Goal: Task Accomplishment & Management: Manage account settings

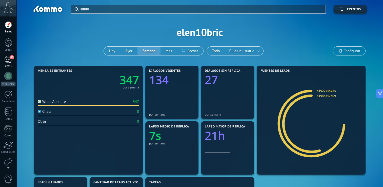
click at [11, 66] on div "Chats" at bounding box center [8, 66] width 15 height 3
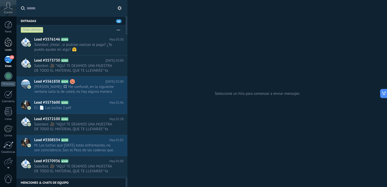
click at [8, 39] on div at bounding box center [9, 42] width 8 height 9
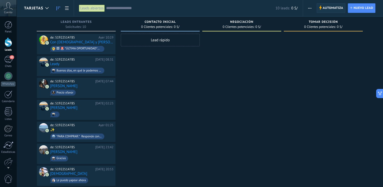
click at [326, 8] on span "Automatiza" at bounding box center [333, 8] width 21 height 9
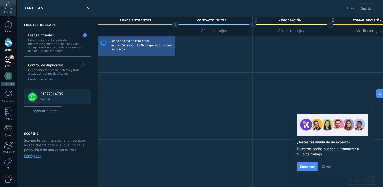
click at [6, 58] on div "43" at bounding box center [8, 59] width 8 height 7
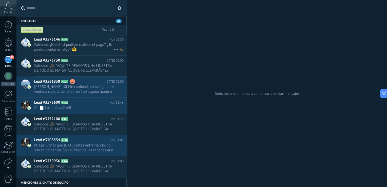
click at [97, 47] on span "Salesbot: ¡Hola! , si pudiste realizar el pago? ¿Te puedo ayudar en algo? 🤗" at bounding box center [74, 47] width 80 height 10
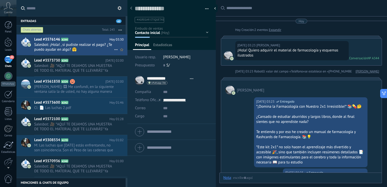
type textarea "**********"
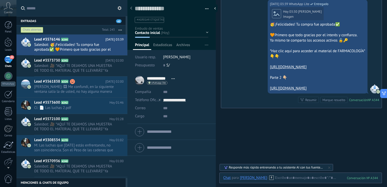
scroll to position [784, 0]
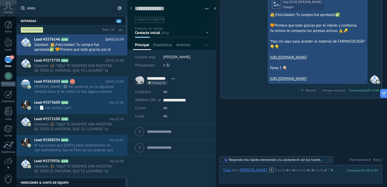
click at [380, 160] on span "1" at bounding box center [381, 160] width 2 height 4
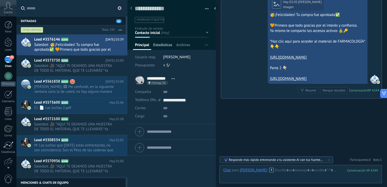
click at [171, 44] on span "Estadísticas" at bounding box center [162, 46] width 19 height 7
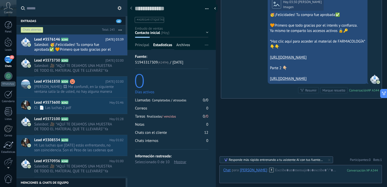
click at [182, 44] on span "Archivos" at bounding box center [183, 46] width 14 height 7
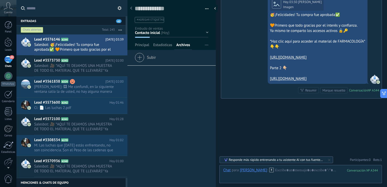
click at [143, 42] on div at bounding box center [171, 23] width 89 height 53
click at [143, 43] on span "Principal" at bounding box center [142, 46] width 14 height 7
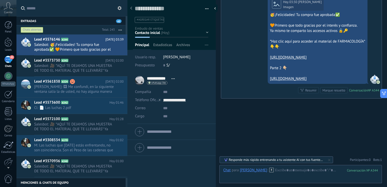
click at [0, 0] on div "Contacto inicial Negociación Debate contractual Discusión de contrato Logrado c…" at bounding box center [0, 0] width 0 height 0
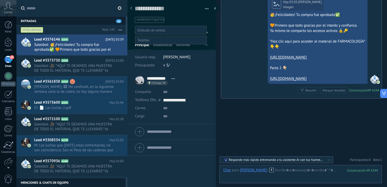
click at [231, 109] on div at bounding box center [201, 93] width 371 height 187
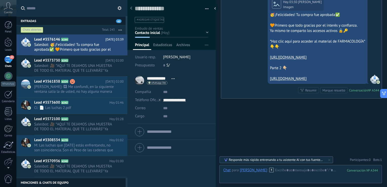
click at [207, 9] on button "button" at bounding box center [204, 9] width 7 height 8
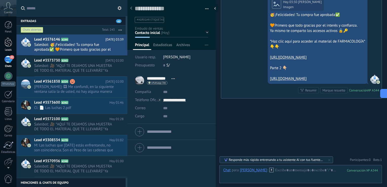
click at [9, 43] on div at bounding box center [9, 42] width 8 height 9
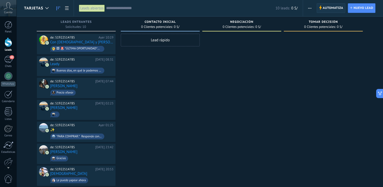
click at [328, 12] on span "Automatiza" at bounding box center [333, 8] width 21 height 9
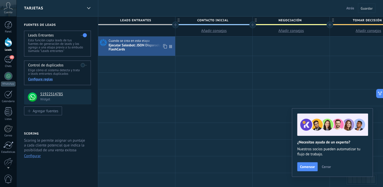
click at [140, 43] on div "Ejecutar Salesbot: JSON Disparador inicial FlashCards" at bounding box center [141, 47] width 65 height 9
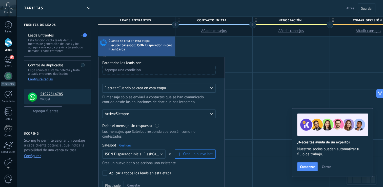
click at [128, 143] on link "Gestionar" at bounding box center [125, 145] width 13 height 4
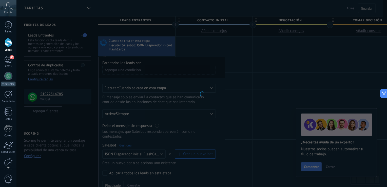
type input "**********"
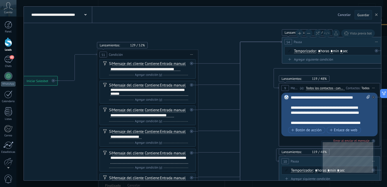
drag, startPoint x: 275, startPoint y: 109, endPoint x: 129, endPoint y: 77, distance: 149.4
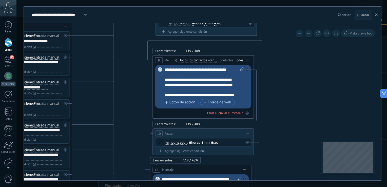
drag, startPoint x: 309, startPoint y: 126, endPoint x: 288, endPoint y: 65, distance: 64.4
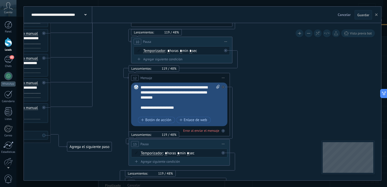
drag, startPoint x: 285, startPoint y: 139, endPoint x: 282, endPoint y: 72, distance: 66.7
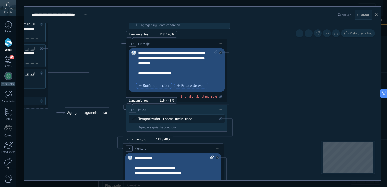
drag, startPoint x: 285, startPoint y: 113, endPoint x: 279, endPoint y: 79, distance: 34.8
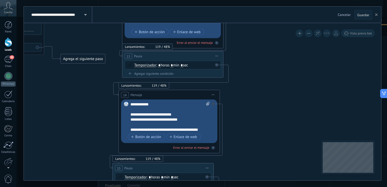
drag, startPoint x: 279, startPoint y: 83, endPoint x: 278, endPoint y: 72, distance: 10.4
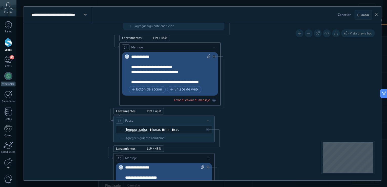
drag, startPoint x: 275, startPoint y: 109, endPoint x: 273, endPoint y: 102, distance: 7.3
click at [273, 102] on icon at bounding box center [255, 159] width 1043 height 1009
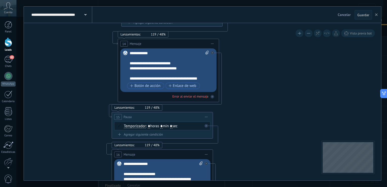
click at [176, 70] on div "**********" at bounding box center [170, 66] width 80 height 30
click at [260, 73] on icon at bounding box center [254, 156] width 1043 height 1009
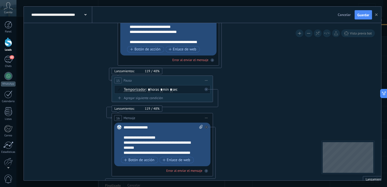
click at [145, 139] on div "**********" at bounding box center [164, 140] width 80 height 30
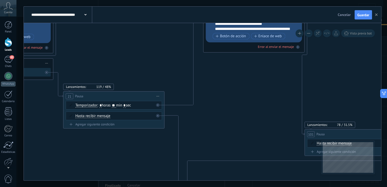
drag, startPoint x: 284, startPoint y: 155, endPoint x: 126, endPoint y: 143, distance: 158.6
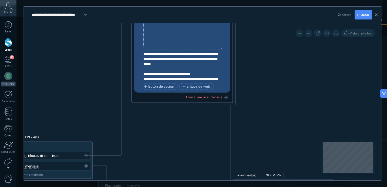
drag, startPoint x: 245, startPoint y: 127, endPoint x: 175, endPoint y: 169, distance: 82.2
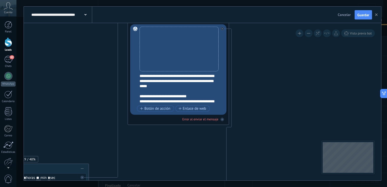
drag, startPoint x: 167, startPoint y: 149, endPoint x: 167, endPoint y: 154, distance: 5.1
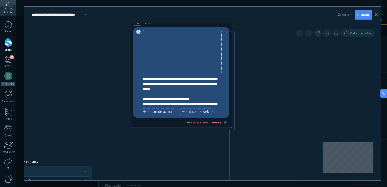
click at [161, 99] on div "**********" at bounding box center [185, 92] width 84 height 30
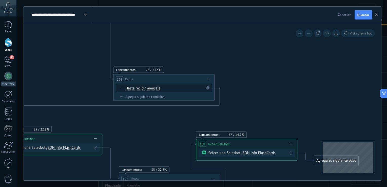
drag, startPoint x: 319, startPoint y: 83, endPoint x: 192, endPoint y: 59, distance: 129.6
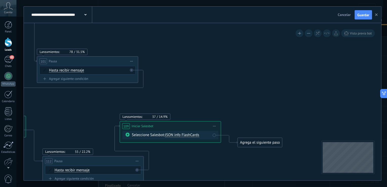
drag, startPoint x: 290, startPoint y: 83, endPoint x: 215, endPoint y: 65, distance: 76.9
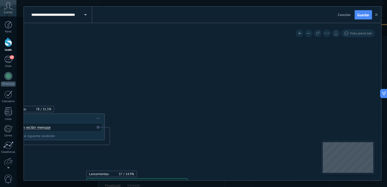
drag, startPoint x: 271, startPoint y: 74, endPoint x: 251, endPoint y: 141, distance: 70.8
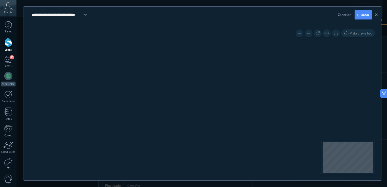
drag, startPoint x: 251, startPoint y: 152, endPoint x: 250, endPoint y: 179, distance: 27.6
click at [251, 182] on div "**********" at bounding box center [201, 93] width 371 height 187
drag, startPoint x: 249, startPoint y: 178, endPoint x: 250, endPoint y: 169, distance: 9.1
drag, startPoint x: 245, startPoint y: 152, endPoint x: 237, endPoint y: 79, distance: 74.1
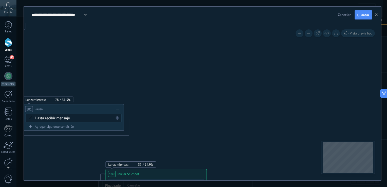
drag, startPoint x: 234, startPoint y: 113, endPoint x: 256, endPoint y: 67, distance: 51.0
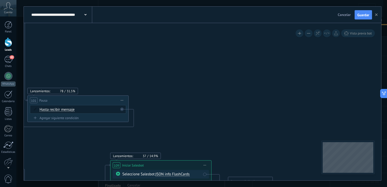
drag, startPoint x: 255, startPoint y: 100, endPoint x: 266, endPoint y: 65, distance: 36.1
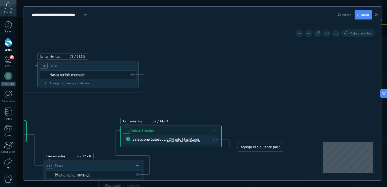
drag, startPoint x: 267, startPoint y: 98, endPoint x: 274, endPoint y: 72, distance: 26.8
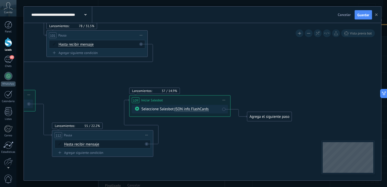
drag, startPoint x: 276, startPoint y: 72, endPoint x: 286, endPoint y: 60, distance: 15.8
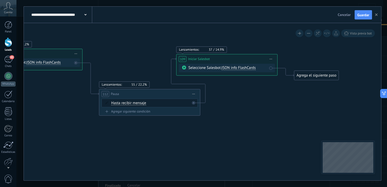
drag, startPoint x: 267, startPoint y: 140, endPoint x: 298, endPoint y: 120, distance: 37.1
drag, startPoint x: 243, startPoint y: 132, endPoint x: 269, endPoint y: 118, distance: 29.7
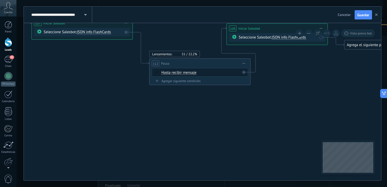
drag, startPoint x: 222, startPoint y: 142, endPoint x: 229, endPoint y: 115, distance: 27.6
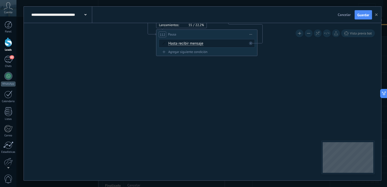
drag, startPoint x: 226, startPoint y: 118, endPoint x: 237, endPoint y: 108, distance: 15.2
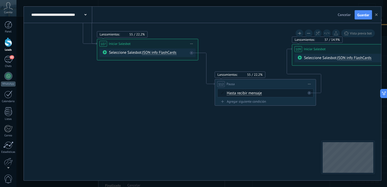
drag, startPoint x: 237, startPoint y: 108, endPoint x: 274, endPoint y: 159, distance: 63.1
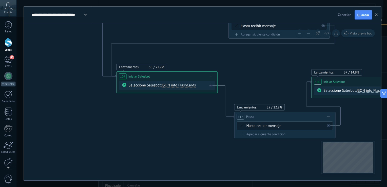
drag, startPoint x: 132, startPoint y: 129, endPoint x: 151, endPoint y: 159, distance: 35.0
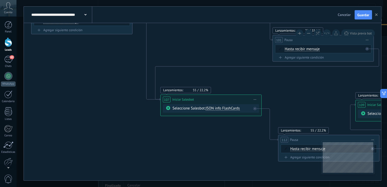
drag, startPoint x: 139, startPoint y: 138, endPoint x: 183, endPoint y: 161, distance: 49.8
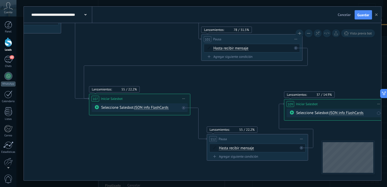
drag, startPoint x: 180, startPoint y: 149, endPoint x: 211, endPoint y: 169, distance: 36.4
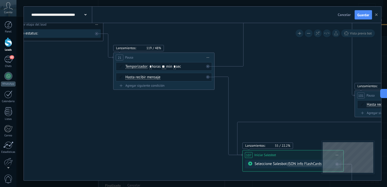
drag, startPoint x: 90, startPoint y: 120, endPoint x: 141, endPoint y: 155, distance: 61.4
drag, startPoint x: 178, startPoint y: 167, endPoint x: 181, endPoint y: 167, distance: 3.4
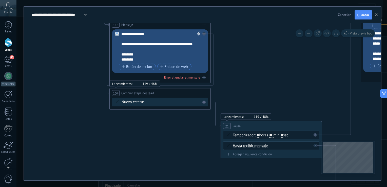
drag, startPoint x: 123, startPoint y: 134, endPoint x: 148, endPoint y: 168, distance: 41.4
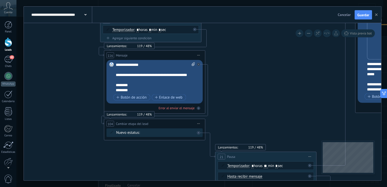
drag
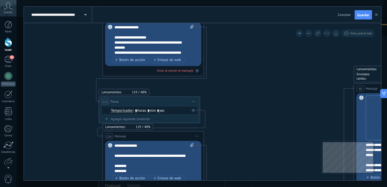
click at [70, 144] on icon at bounding box center [267, 19] width 1087 height 1009
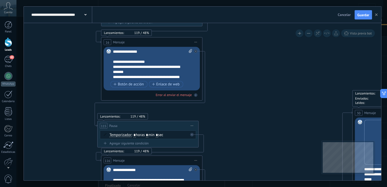
click at [47, 49] on icon at bounding box center [265, 43] width 1087 height 1009
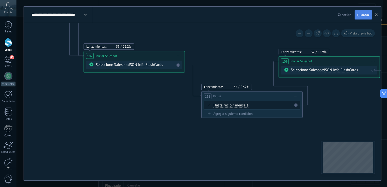
click at [364, 14] on span "Guardar" at bounding box center [364, 15] width 12 height 4
click at [377, 15] on use "button" at bounding box center [376, 14] width 3 height 3
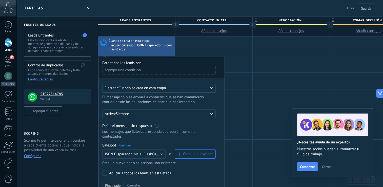
click at [129, 143] on link "Gestionar" at bounding box center [125, 145] width 13 height 4
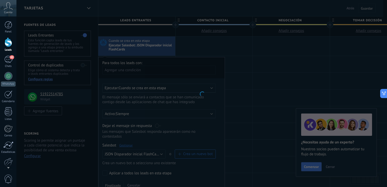
type input "**********"
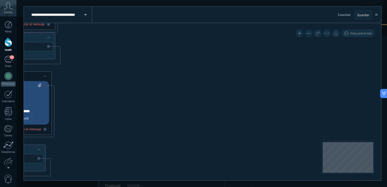
click at [174, 76] on icon at bounding box center [86, 188] width 1043 height 1009
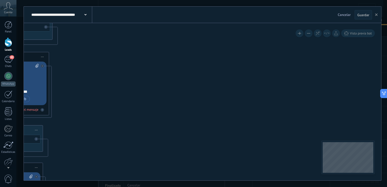
click at [179, 81] on icon at bounding box center [84, 169] width 1043 height 1009
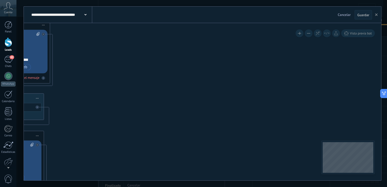
click at [182, 71] on icon at bounding box center [85, 137] width 1043 height 1009
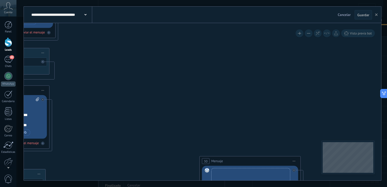
click at [174, 83] on icon at bounding box center [90, 92] width 1043 height 1009
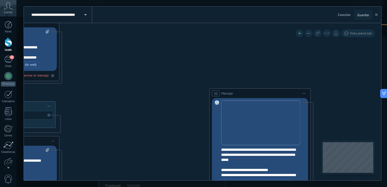
click at [159, 92] on icon at bounding box center [100, 24] width 1043 height 1009
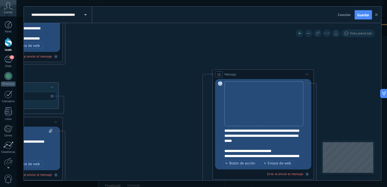
click at [155, 88] on icon at bounding box center [103, 5] width 1043 height 1009
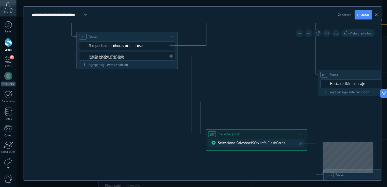
click at [273, 144] on span "JSON info FlashCards" at bounding box center [268, 143] width 34 height 5
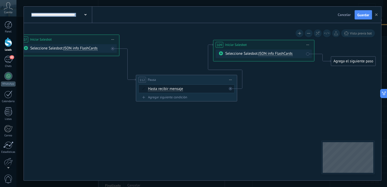
click at [151, 21] on div "**********" at bounding box center [203, 94] width 358 height 174
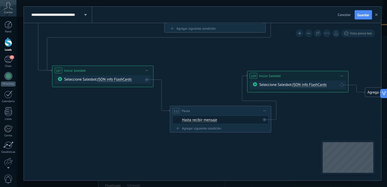
click at [116, 80] on span "JSON info FlashCards" at bounding box center [115, 79] width 34 height 5
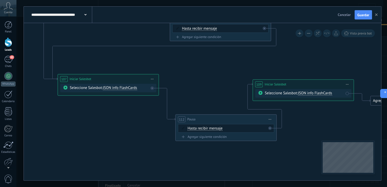
drag, startPoint x: 202, startPoint y: 79, endPoint x: 226, endPoint y: 109, distance: 39.0
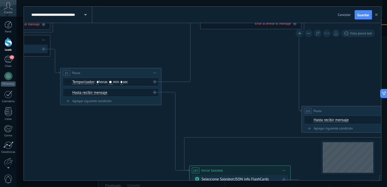
drag, startPoint x: 142, startPoint y: 58, endPoint x: 236, endPoint y: 95, distance: 100.2
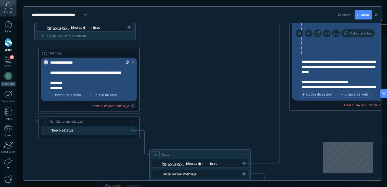
drag, startPoint x: 169, startPoint y: 53, endPoint x: 234, endPoint y: 123, distance: 95.4
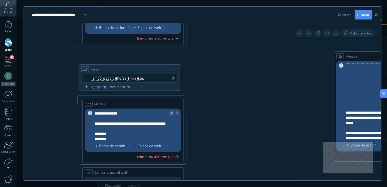
drag, startPoint x: 198, startPoint y: 80, endPoint x: 237, endPoint y: 117, distance: 54.1
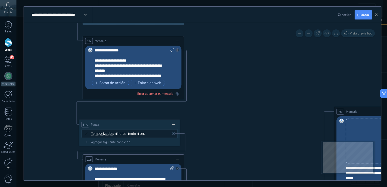
click at [232, 148] on icon at bounding box center [247, 42] width 1087 height 1009
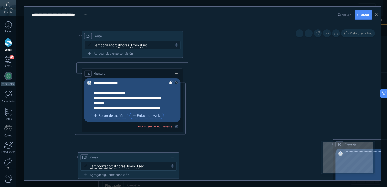
drag, startPoint x: 230, startPoint y: 127, endPoint x: 230, endPoint y: 133, distance: 5.6
click at [230, 133] on icon at bounding box center [246, 75] width 1087 height 1009
click at [358, 14] on span "Guardar" at bounding box center [364, 15] width 12 height 4
click at [377, 15] on icon "button" at bounding box center [376, 14] width 3 height 3
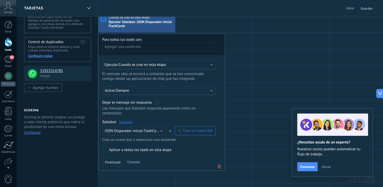
scroll to position [51, 0]
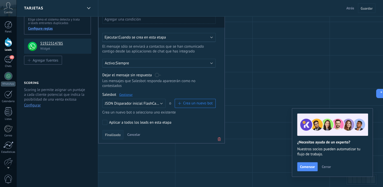
click at [113, 133] on span "Finalizado" at bounding box center [113, 135] width 16 height 4
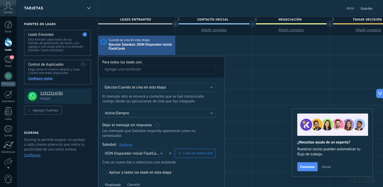
scroll to position [0, 0]
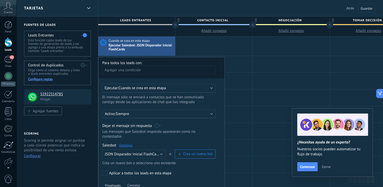
click at [124, 7] on div "Tarjetas Atrás Cancelar Guardar" at bounding box center [199, 8] width 367 height 16
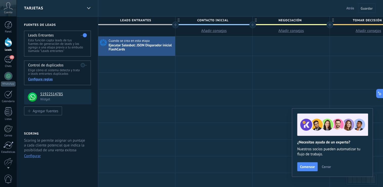
click at [167, 9] on div "Tarjetas Atrás Cancelar Guardar" at bounding box center [199, 8] width 367 height 16
